Goal: Information Seeking & Learning: Learn about a topic

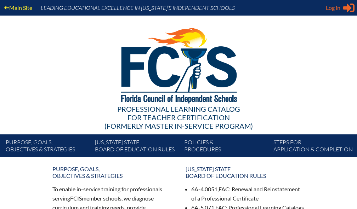
click at [338, 10] on span "Log in" at bounding box center [333, 8] width 15 height 8
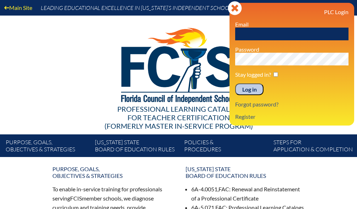
click at [277, 34] on input "text" at bounding box center [291, 34] width 113 height 13
type input "Hbao@communityschoolnaples.org"
click at [252, 91] on input "Log in" at bounding box center [249, 90] width 28 height 12
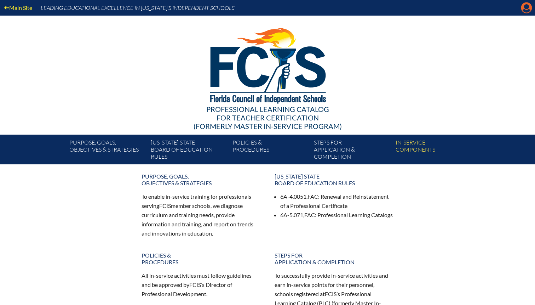
click at [356, 12] on icon "Manage account" at bounding box center [526, 7] width 11 height 11
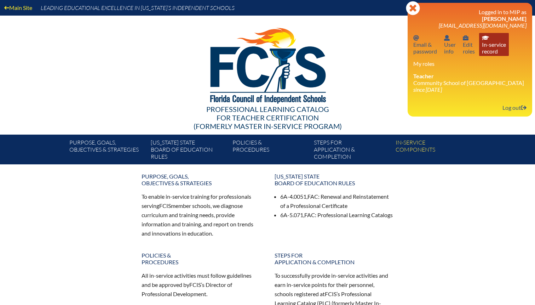
click at [356, 44] on link "In-service record In-service record" at bounding box center [494, 44] width 30 height 23
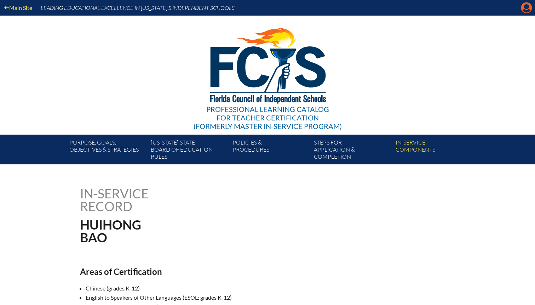
click at [526, 10] on icon "Manage account" at bounding box center [526, 7] width 11 height 11
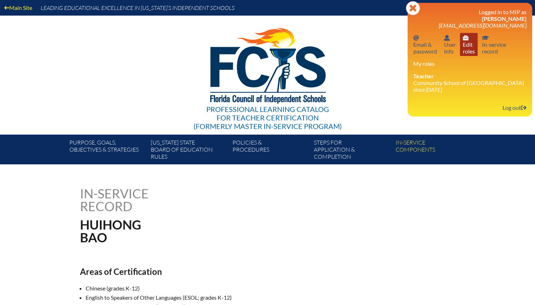
click at [469, 51] on link "User info Edit roles" at bounding box center [469, 44] width 18 height 23
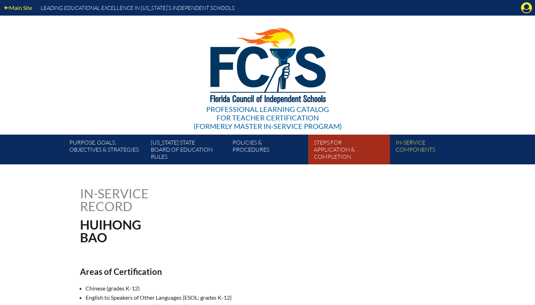
click at [341, 154] on link "Steps for application & completion" at bounding box center [351, 150] width 81 height 27
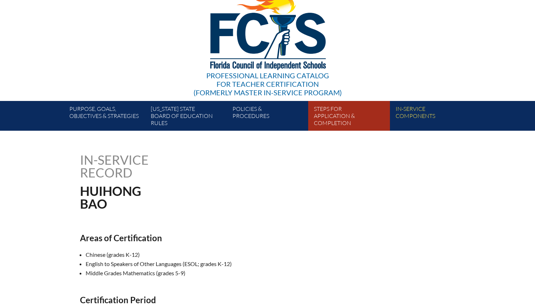
scroll to position [36, 0]
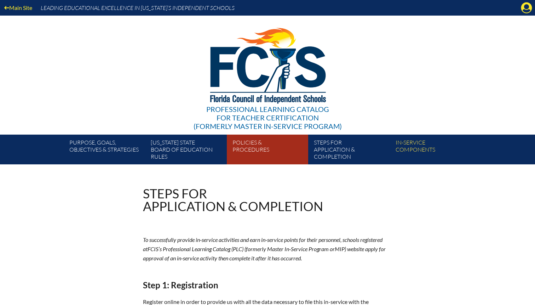
click at [263, 149] on link "Policies & Procedures" at bounding box center [270, 150] width 81 height 27
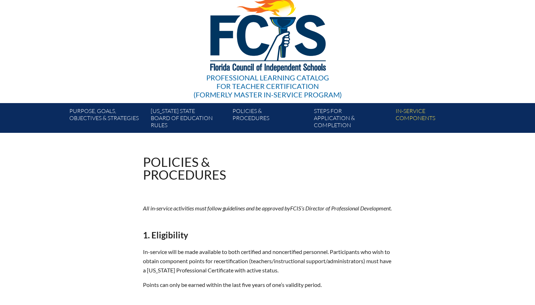
scroll to position [25, 0]
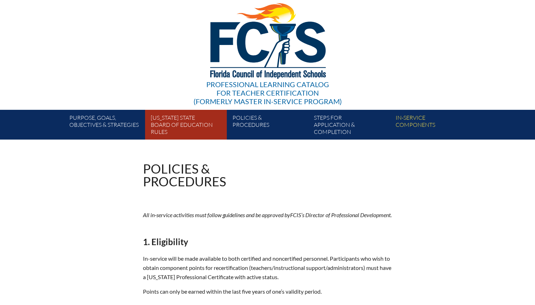
click at [203, 125] on link "Florida State Board of Education rules" at bounding box center [188, 126] width 81 height 27
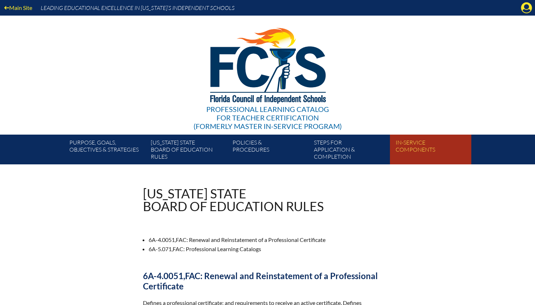
click at [408, 151] on link "In-service components" at bounding box center [433, 150] width 81 height 27
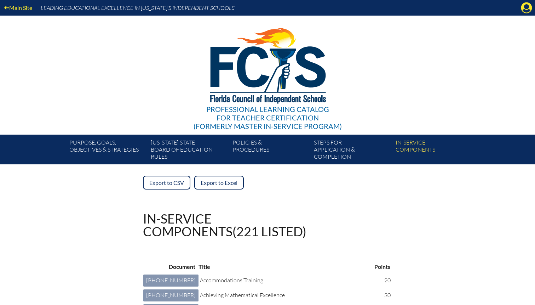
click at [480, 63] on div "Professional Learning Catalog for Teacher Certification (formerly Master In-ser…" at bounding box center [267, 75] width 430 height 119
click at [526, 5] on icon "Manage account" at bounding box center [526, 7] width 11 height 11
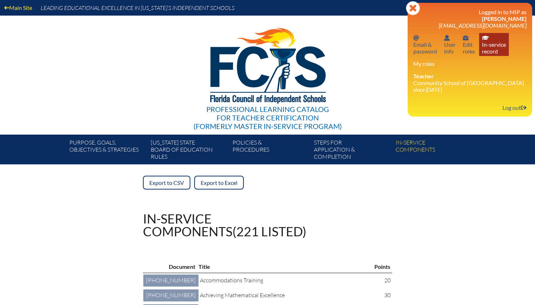
click at [492, 47] on link "In-service record In-service record" at bounding box center [494, 44] width 30 height 23
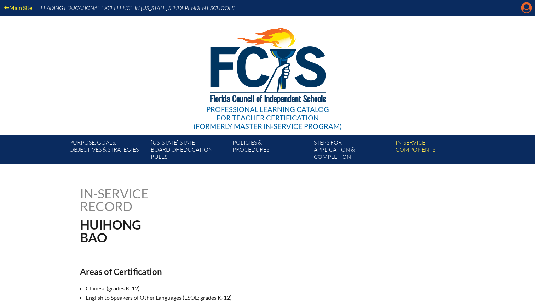
click at [526, 7] on icon "Manage account" at bounding box center [526, 7] width 11 height 11
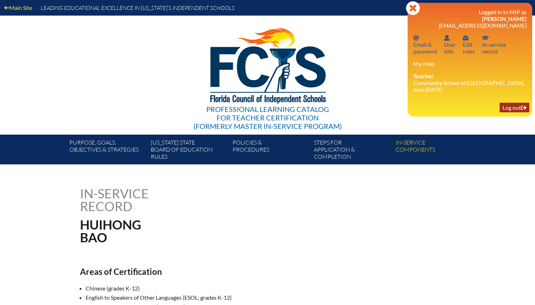
click at [512, 103] on link "Log out Log out" at bounding box center [515, 108] width 30 height 10
